Goal: Download file/media

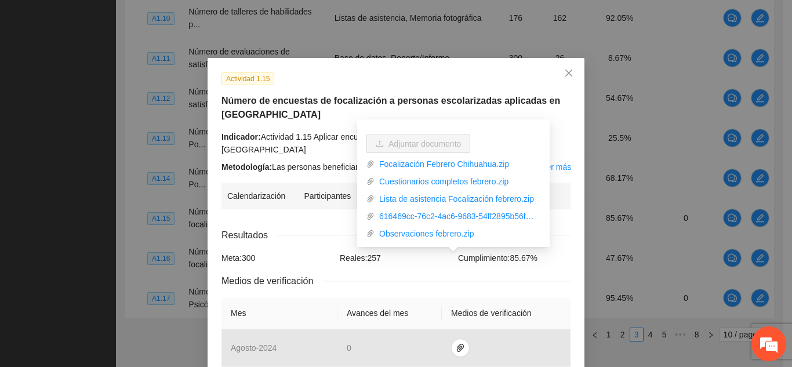
scroll to position [306, 0]
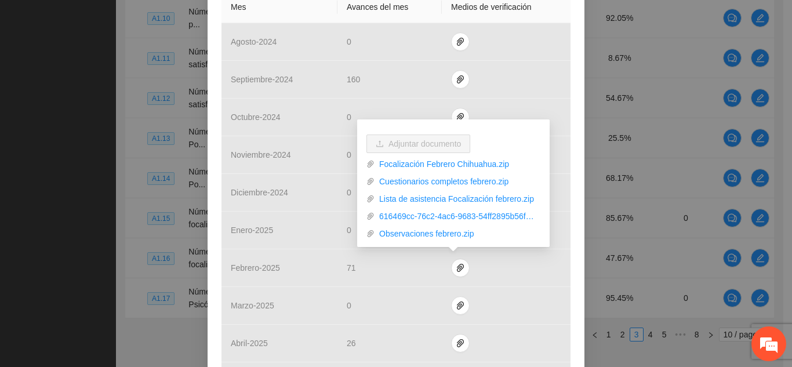
click at [662, 124] on div "Actividad 1.15 Número de encuestas de focalización a personas escolarizadas apl…" at bounding box center [396, 183] width 792 height 367
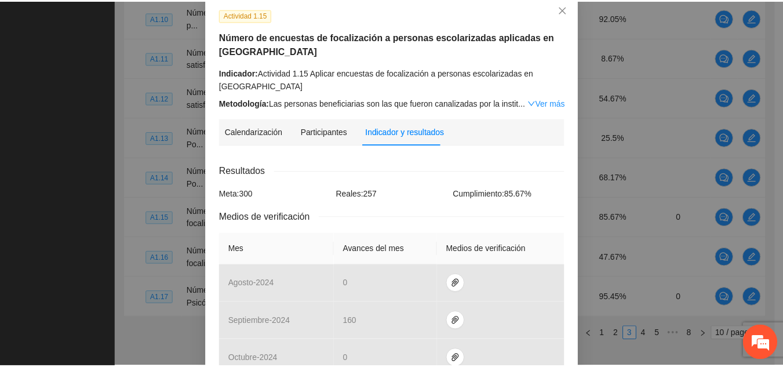
scroll to position [0, 0]
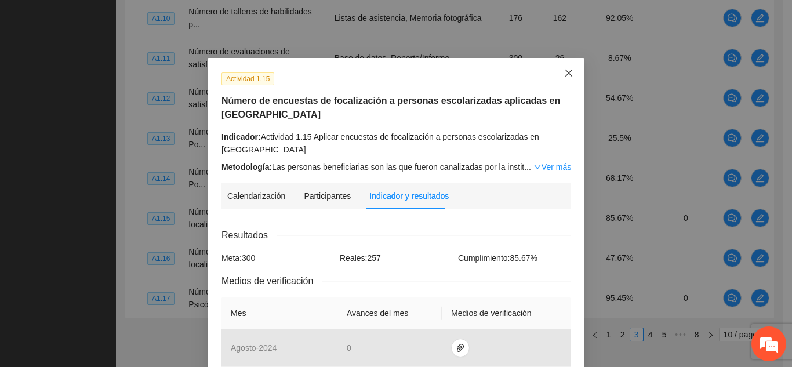
click at [570, 72] on span "Close" at bounding box center [568, 73] width 31 height 31
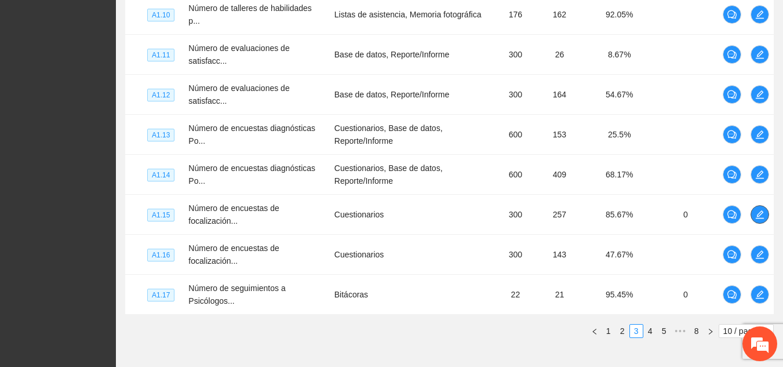
scroll to position [455, 0]
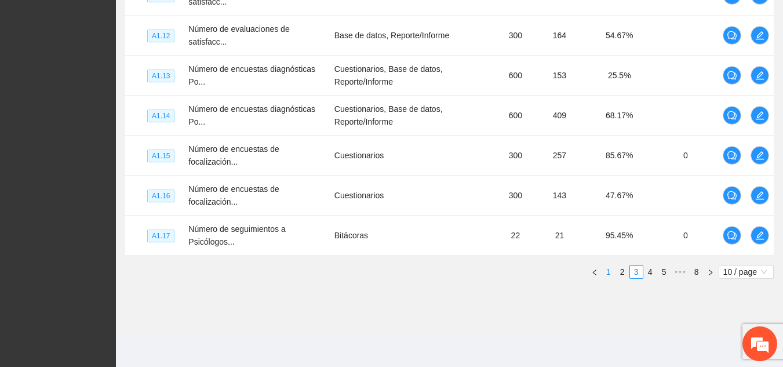
click at [606, 273] on link "1" at bounding box center [608, 272] width 13 height 13
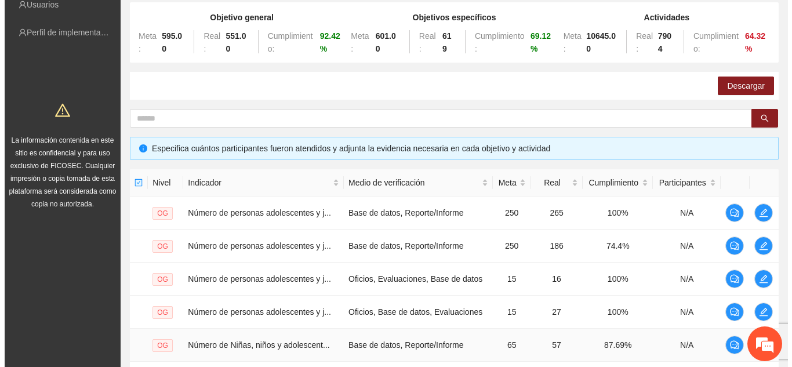
scroll to position [121, 0]
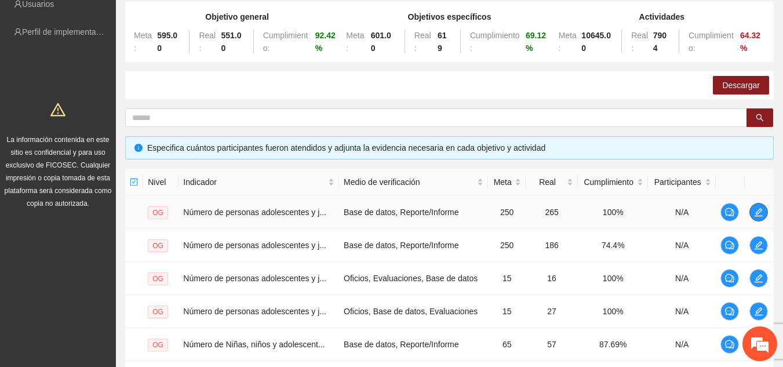
click at [762, 215] on icon "edit" at bounding box center [758, 212] width 9 height 9
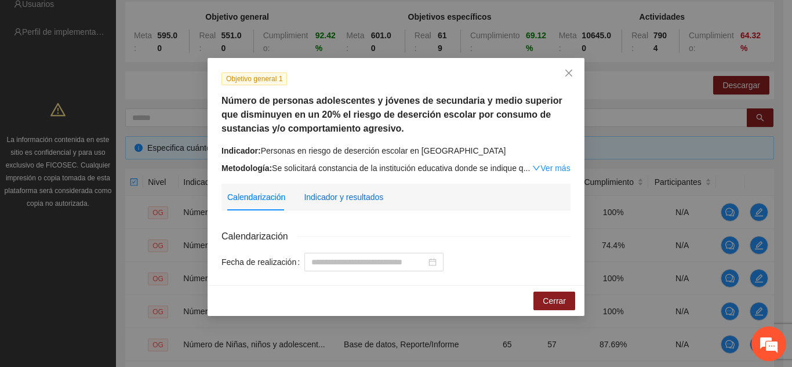
click at [358, 191] on div "Indicador y resultados" at bounding box center [343, 197] width 79 height 13
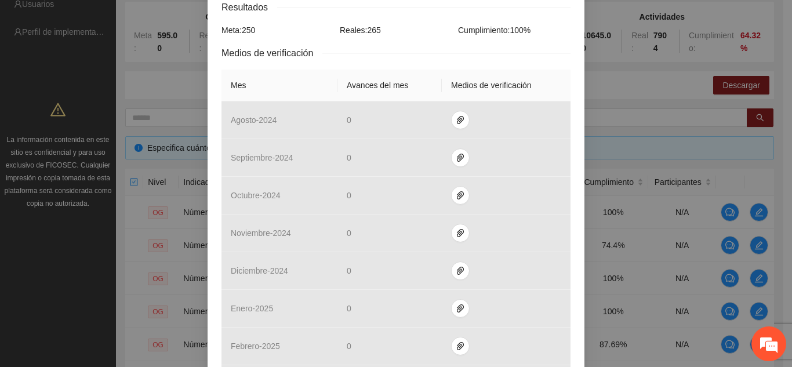
scroll to position [540, 0]
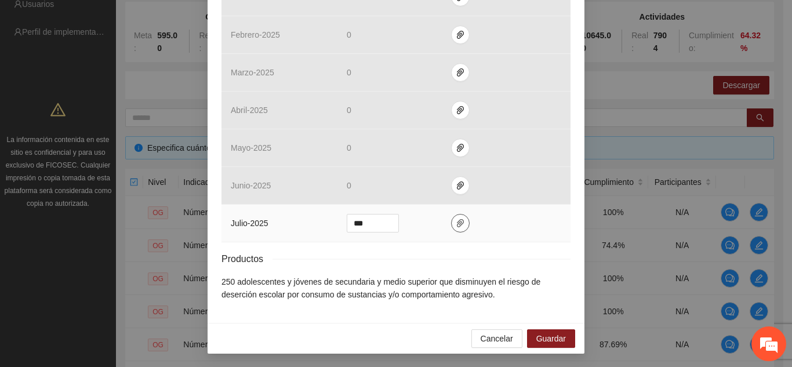
click at [457, 220] on icon "paper-clip" at bounding box center [460, 223] width 9 height 9
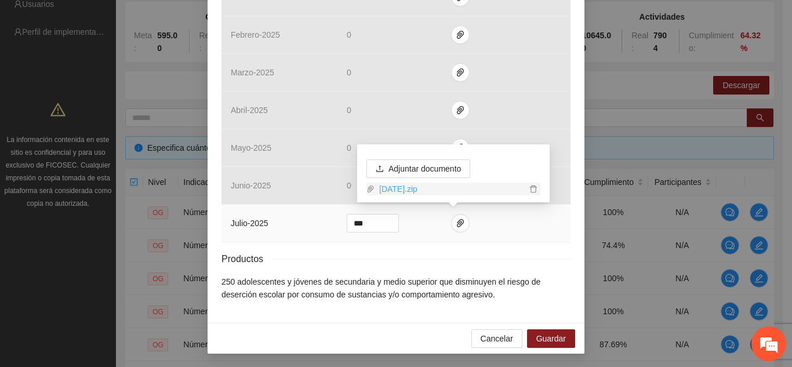
click at [422, 190] on link "[DATE].zip" at bounding box center [451, 189] width 152 height 13
click at [391, 191] on link "[DATE].zip" at bounding box center [451, 189] width 152 height 13
click at [368, 188] on icon "paper-clip" at bounding box center [371, 189] width 6 height 7
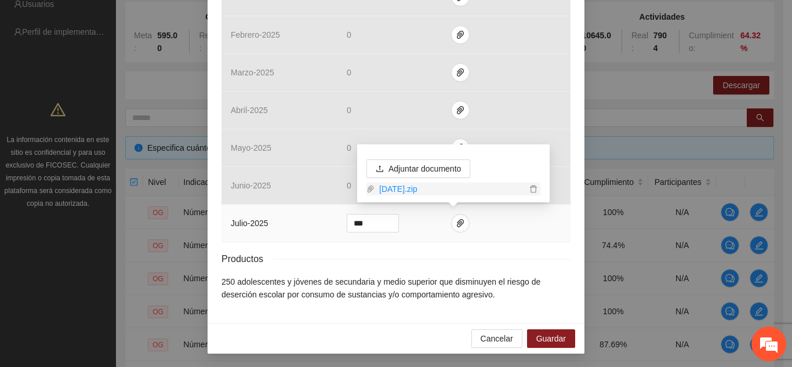
click at [368, 188] on icon "paper-clip" at bounding box center [371, 189] width 6 height 7
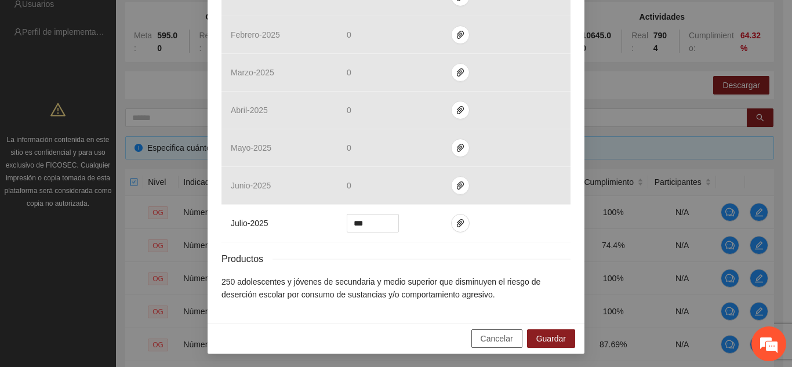
click at [494, 337] on span "Cancelar" at bounding box center [497, 338] width 32 height 13
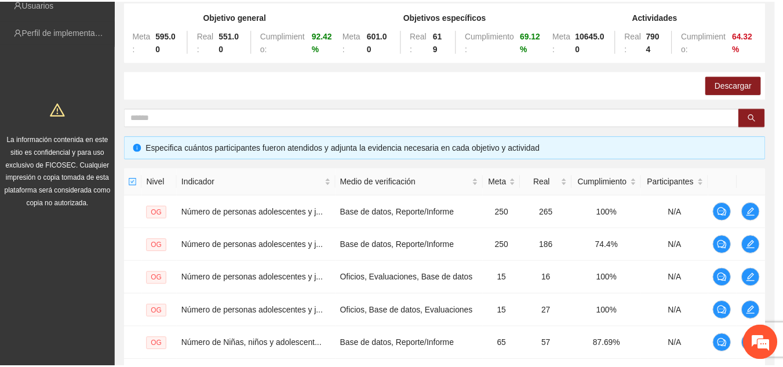
scroll to position [482, 0]
